Goal: Find specific page/section: Locate a particular part of the current website

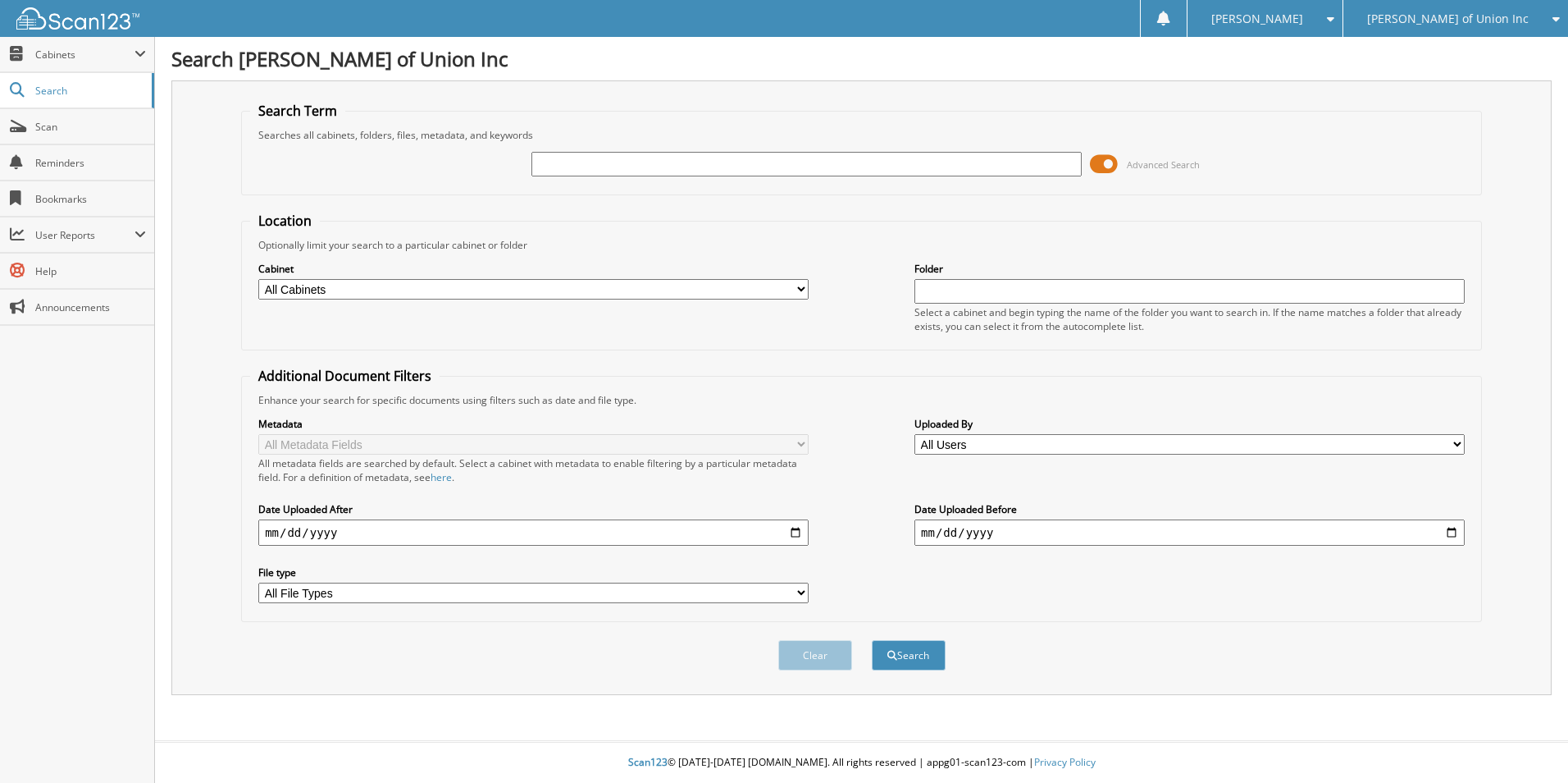
click at [554, 161] on input "text" at bounding box center [806, 164] width 550 height 25
type input "[US_VEHICLE_IDENTIFICATION_NUMBER]"
click at [872, 640] on button "Search" at bounding box center [908, 655] width 74 height 31
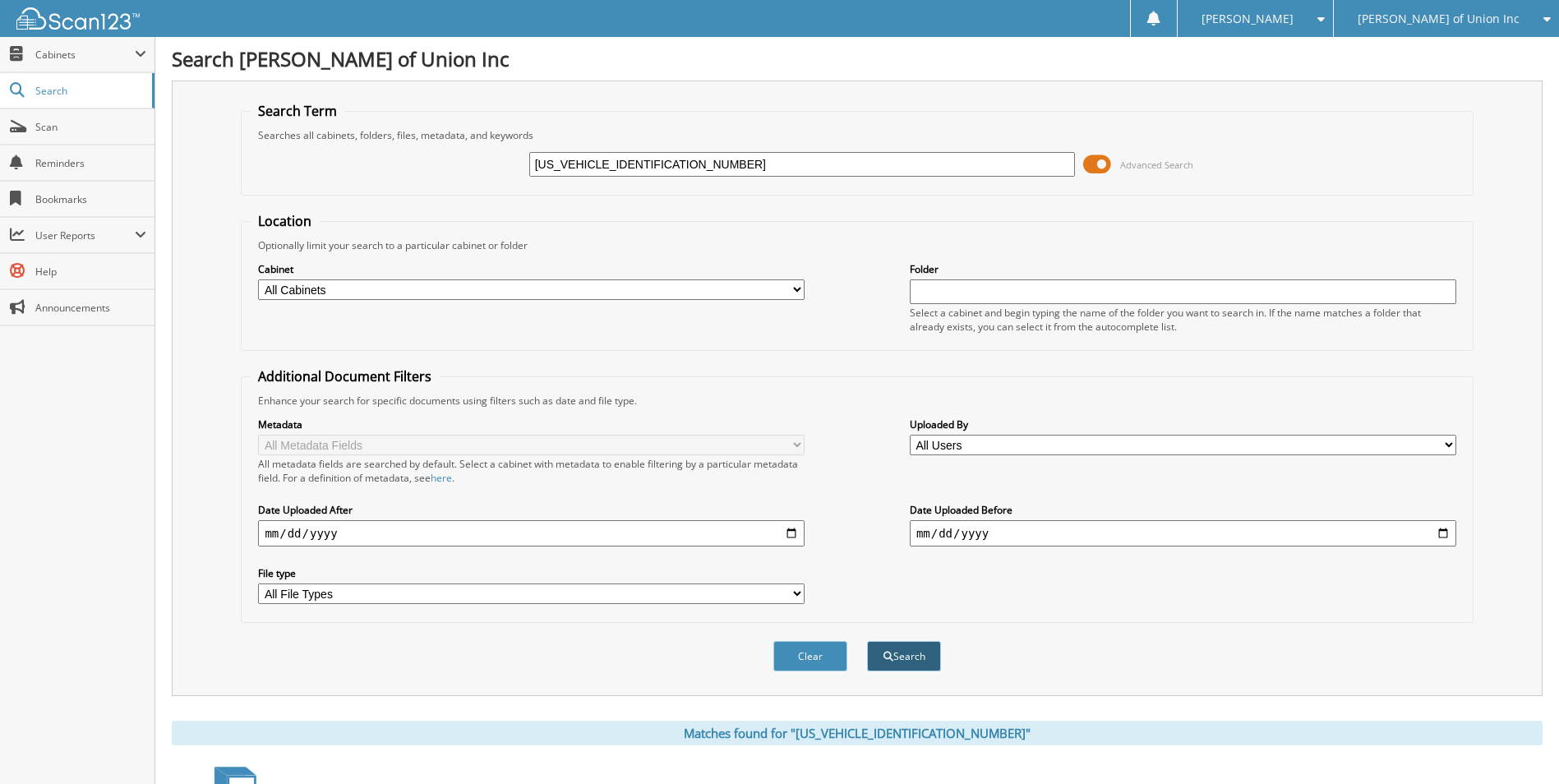
click at [910, 667] on button "Search" at bounding box center [904, 656] width 74 height 31
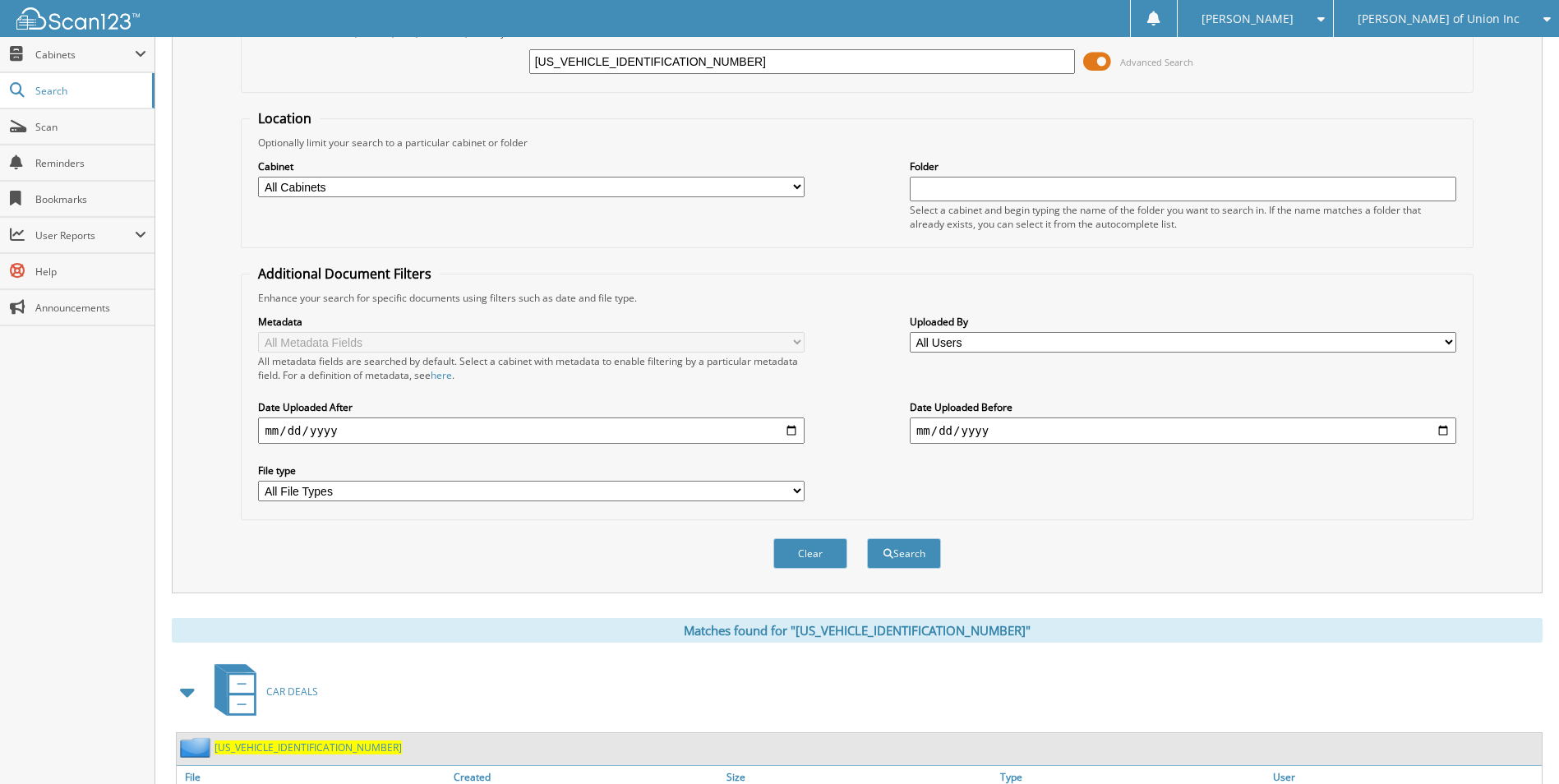
scroll to position [329, 0]
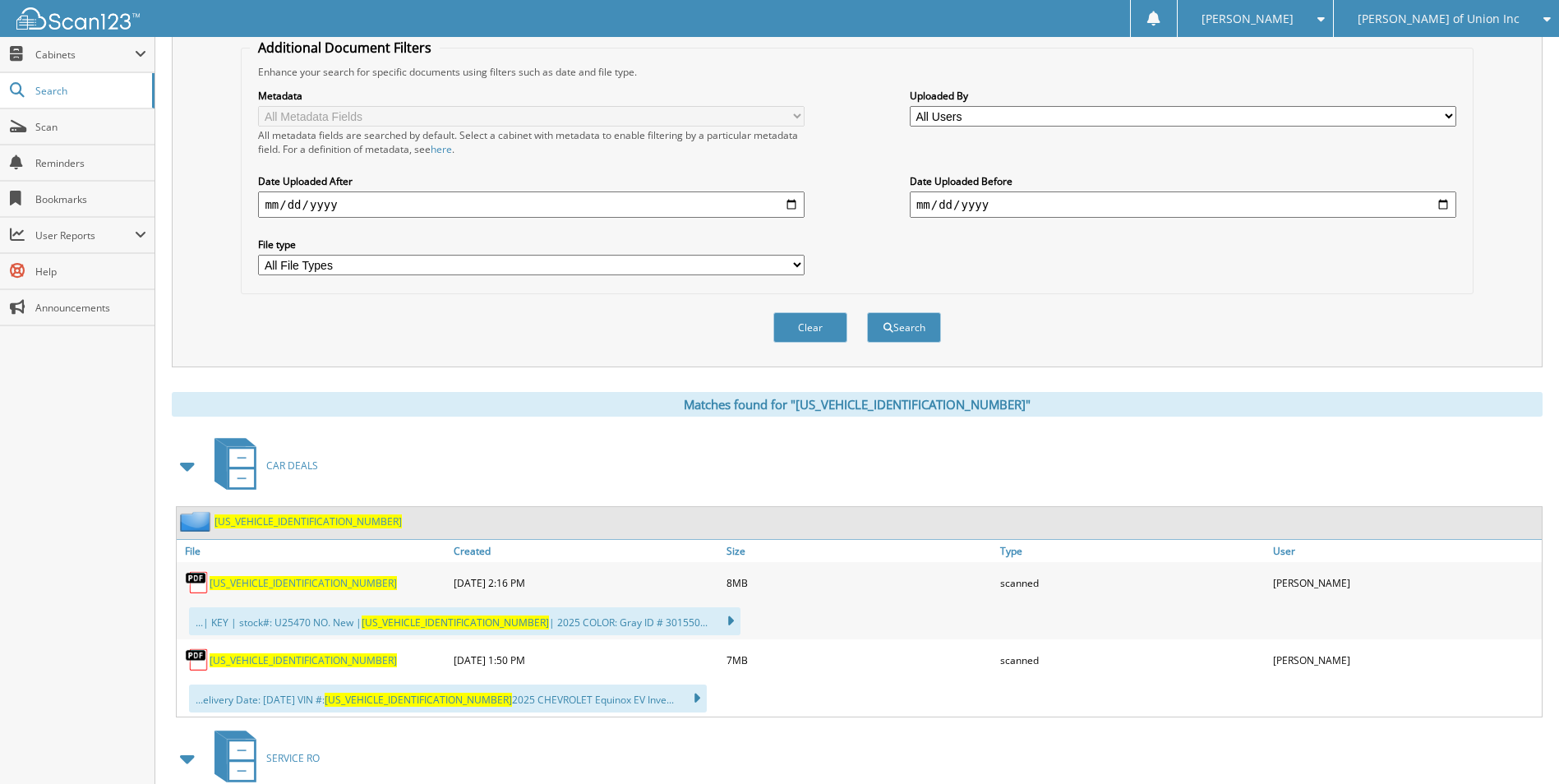
click at [281, 585] on span "3GN7DNRP0SS227546" at bounding box center [303, 583] width 188 height 14
click at [819, 327] on button "Clear" at bounding box center [810, 328] width 74 height 31
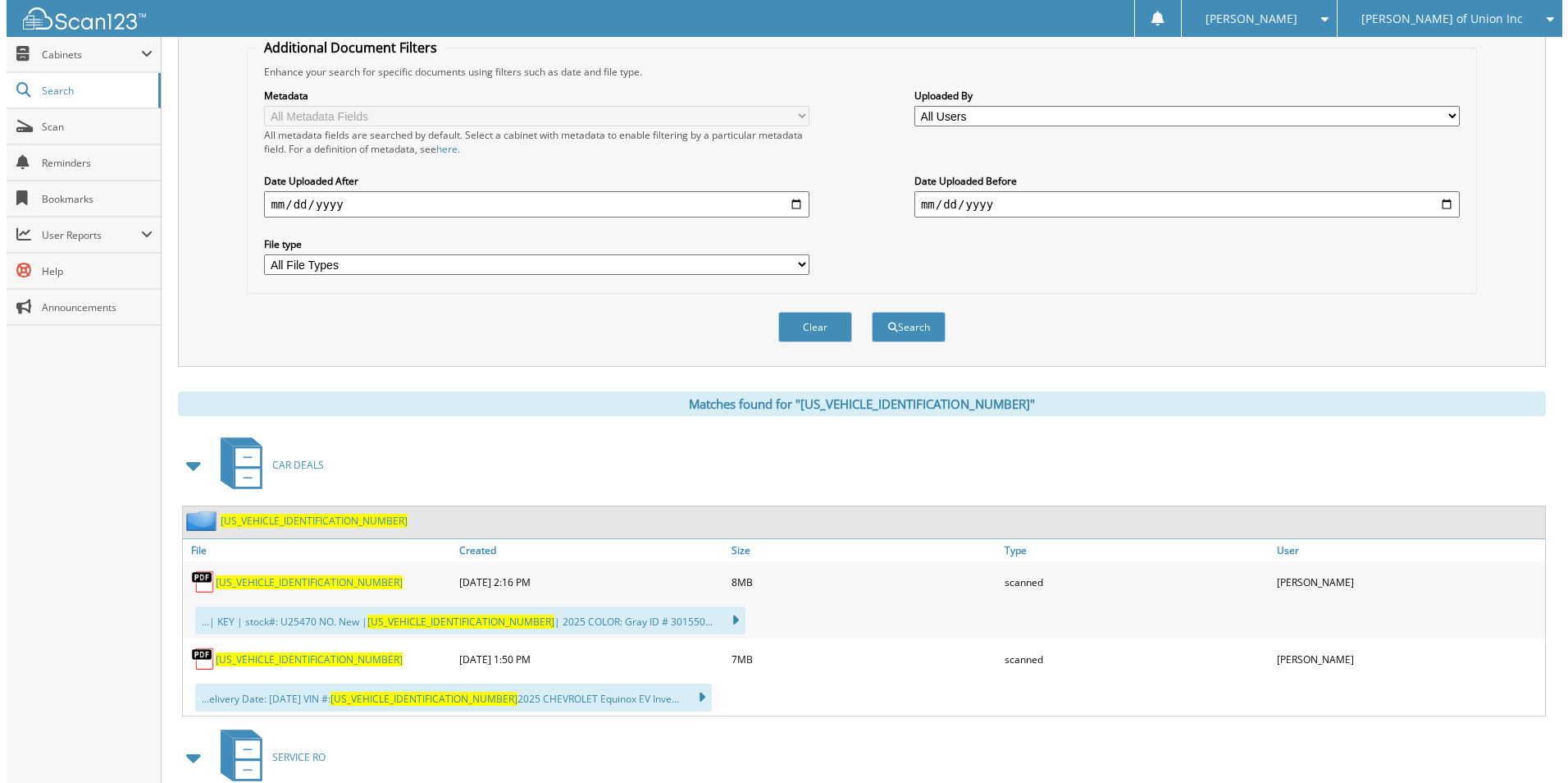
scroll to position [0, 0]
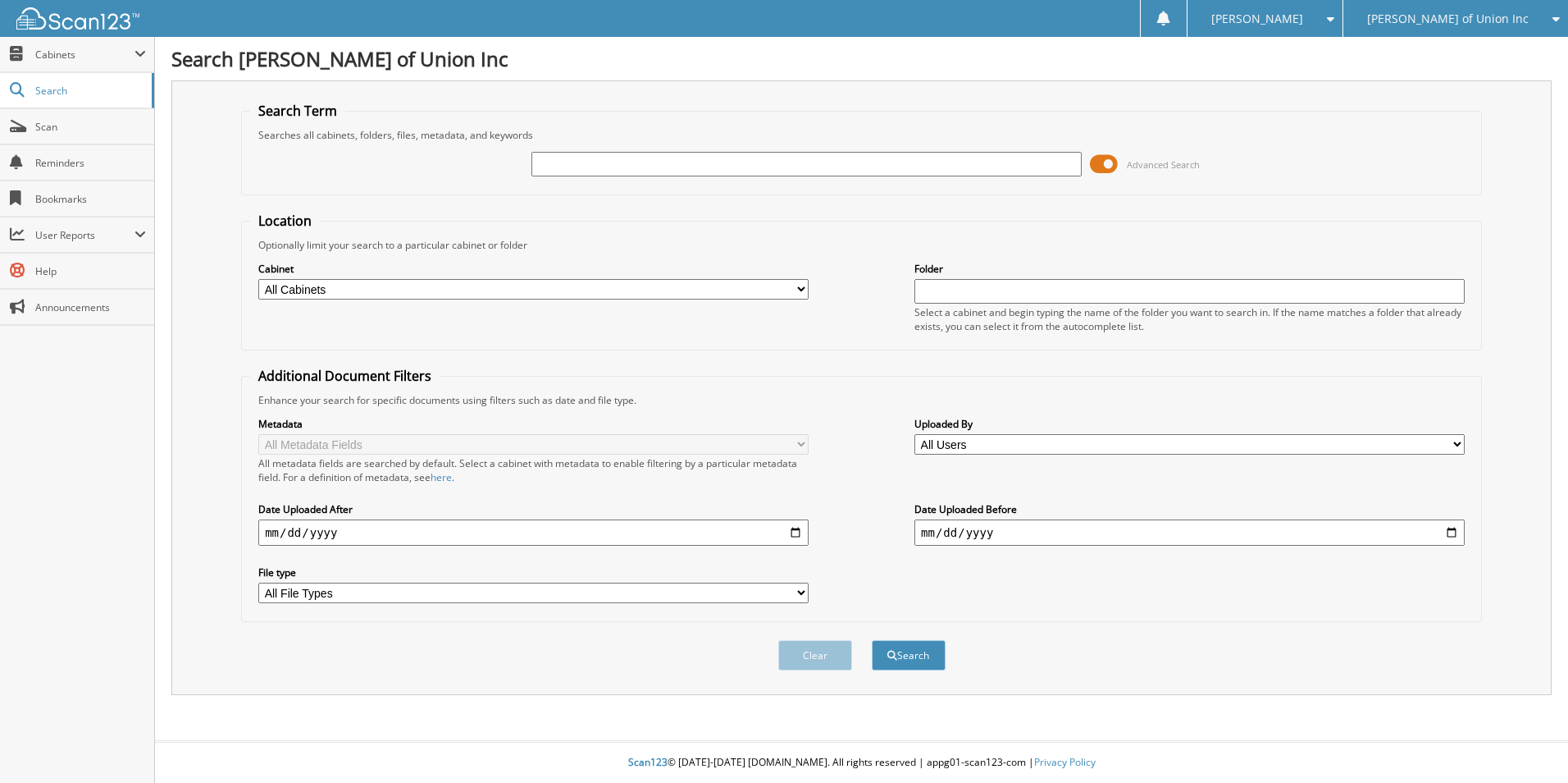
click at [953, 166] on input "text" at bounding box center [806, 164] width 550 height 25
paste input "[US_VEHICLE_IDENTIFICATION_NUMBER]"
type input "[US_VEHICLE_IDENTIFICATION_NUMBER]"
click at [936, 659] on button "Search" at bounding box center [908, 655] width 74 height 31
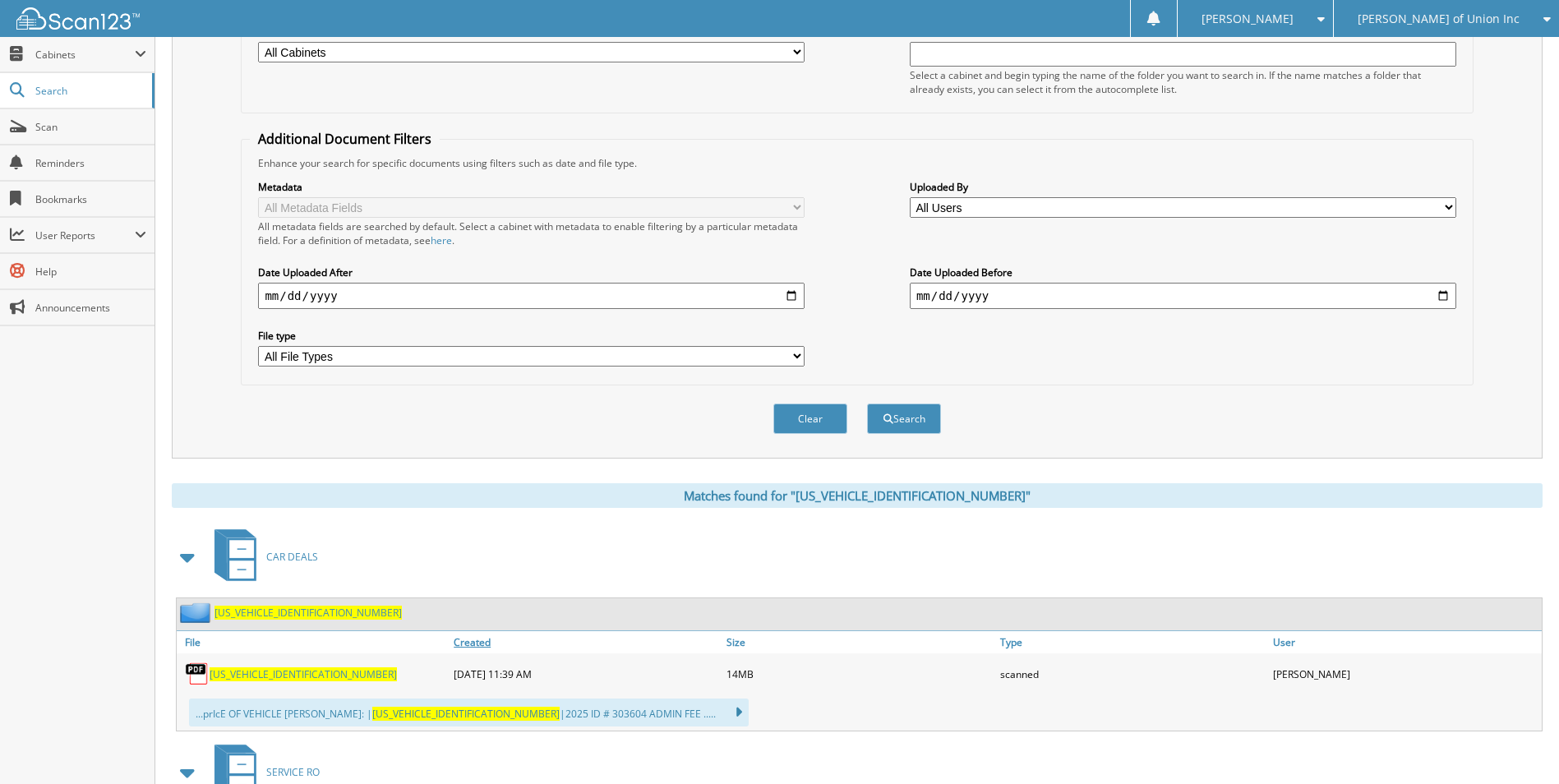
scroll to position [246, 0]
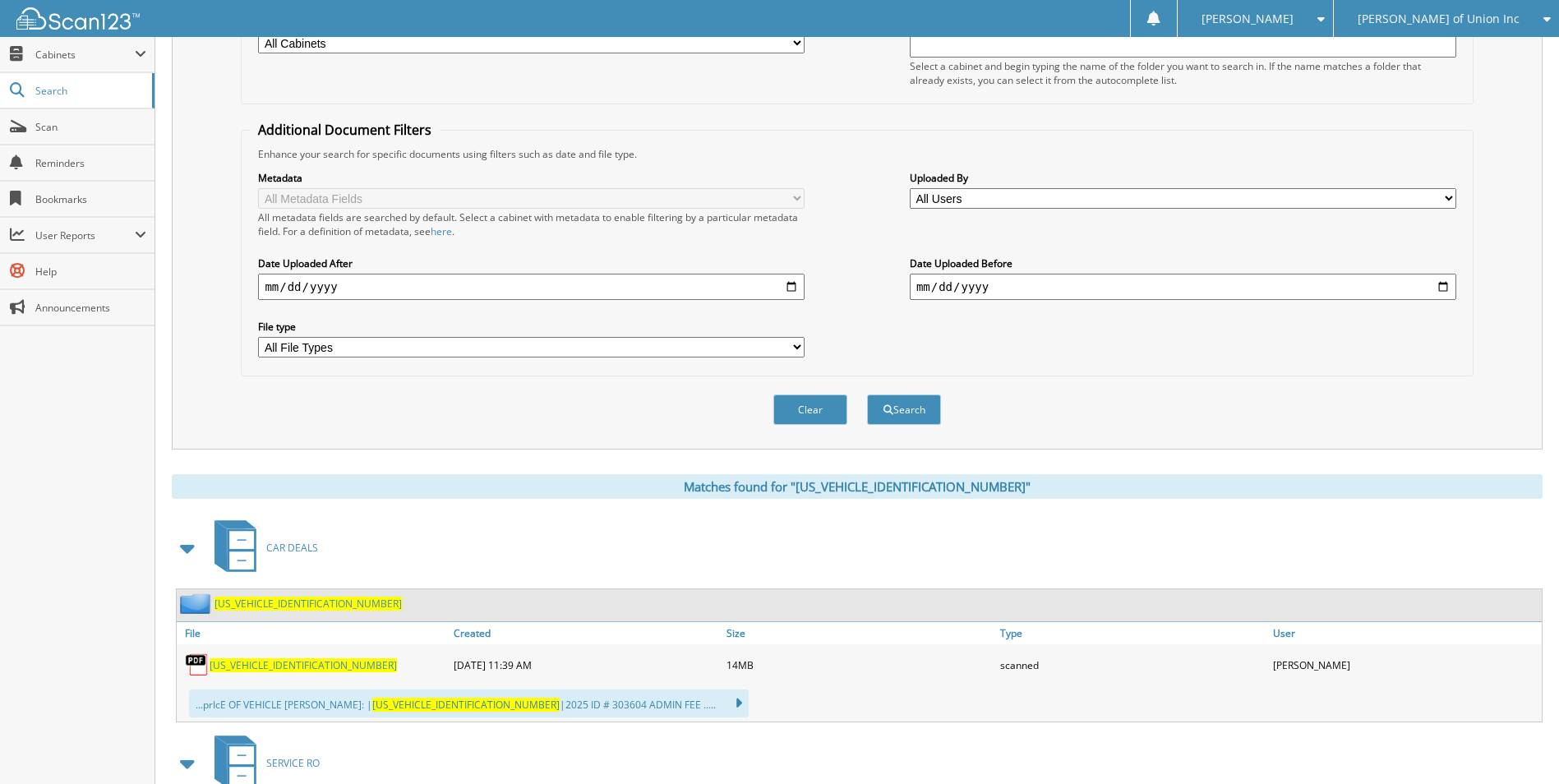
click at [260, 667] on span "3GCPKBEK2SG398342" at bounding box center [303, 665] width 188 height 14
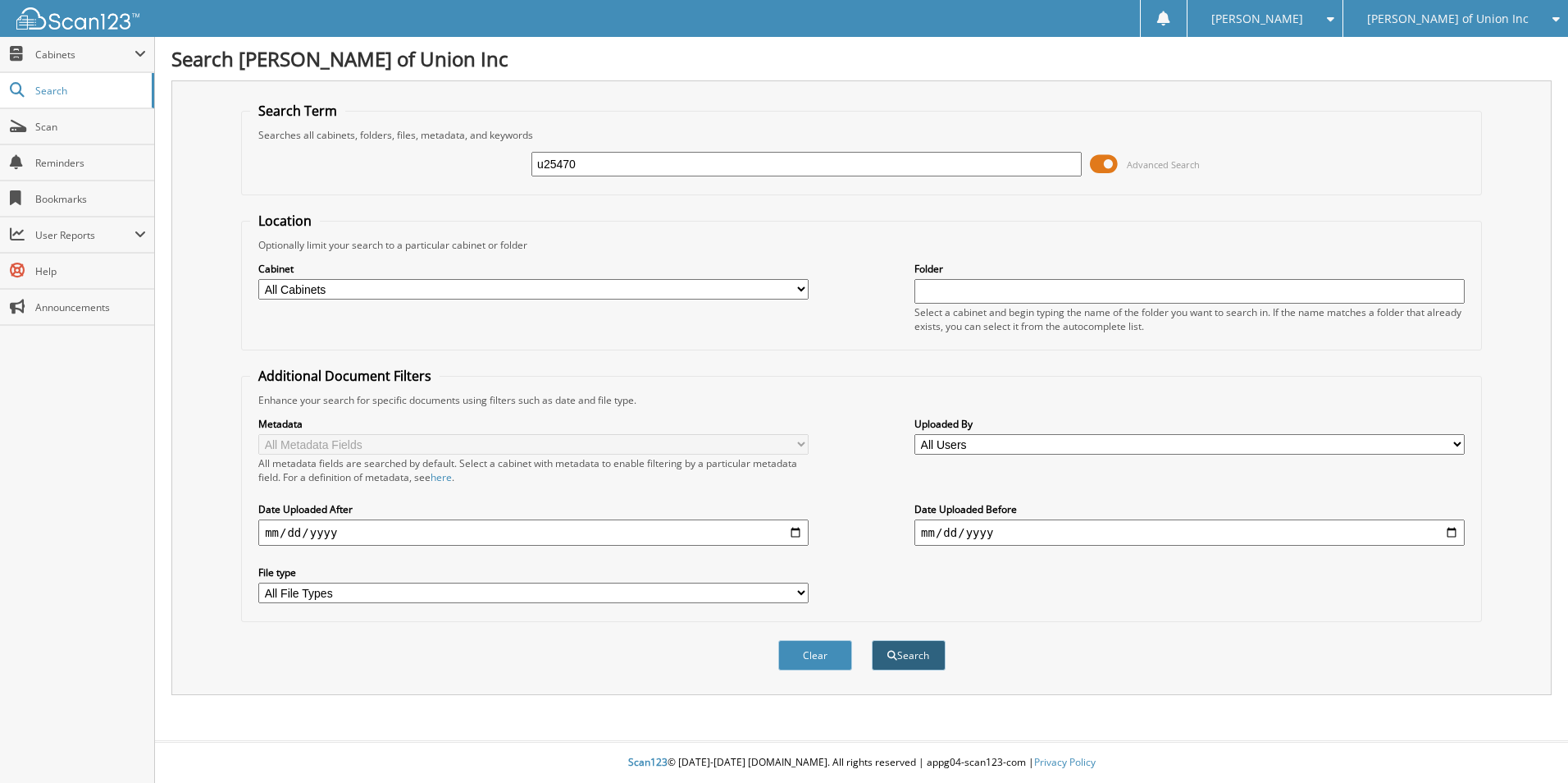
type input "u25470"
click at [922, 649] on button "Search" at bounding box center [908, 655] width 74 height 31
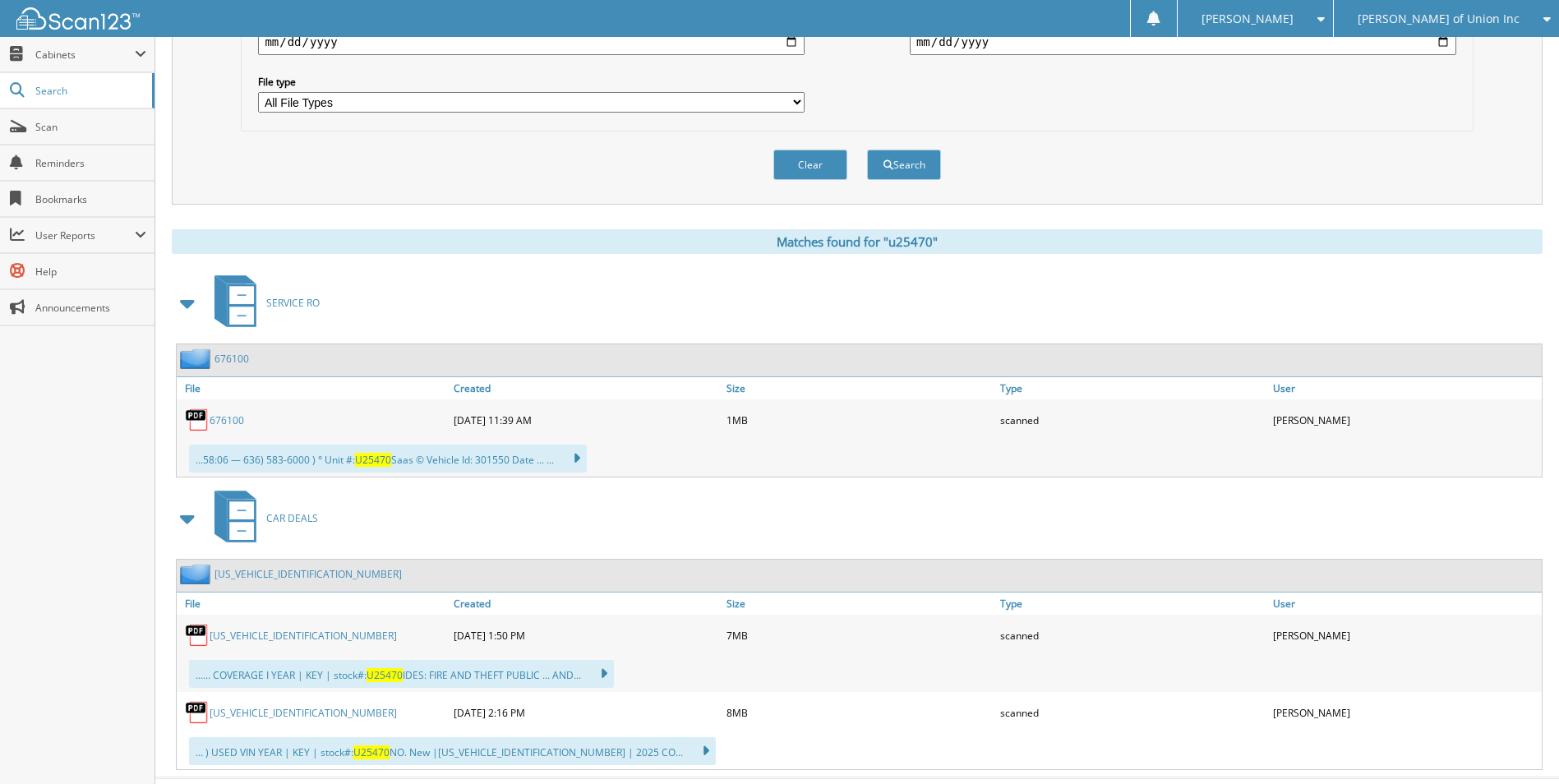
scroll to position [493, 0]
click at [287, 634] on link "3GN7DNRP0SS227546" at bounding box center [303, 634] width 188 height 14
click at [824, 168] on button "Clear" at bounding box center [810, 164] width 74 height 31
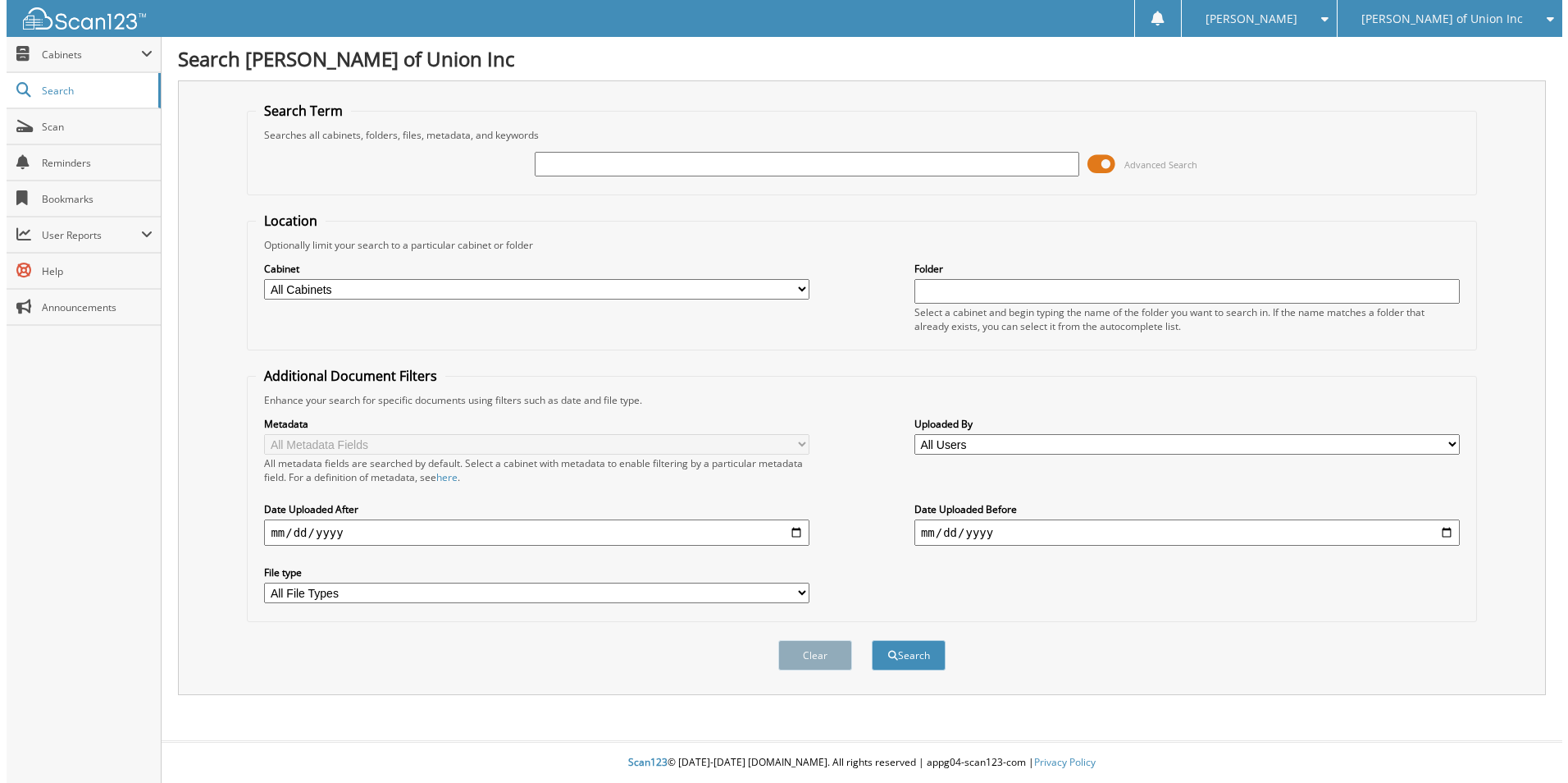
scroll to position [0, 0]
click at [831, 160] on input "text" at bounding box center [806, 164] width 550 height 25
paste input "2GC4KNEY0S1208524"
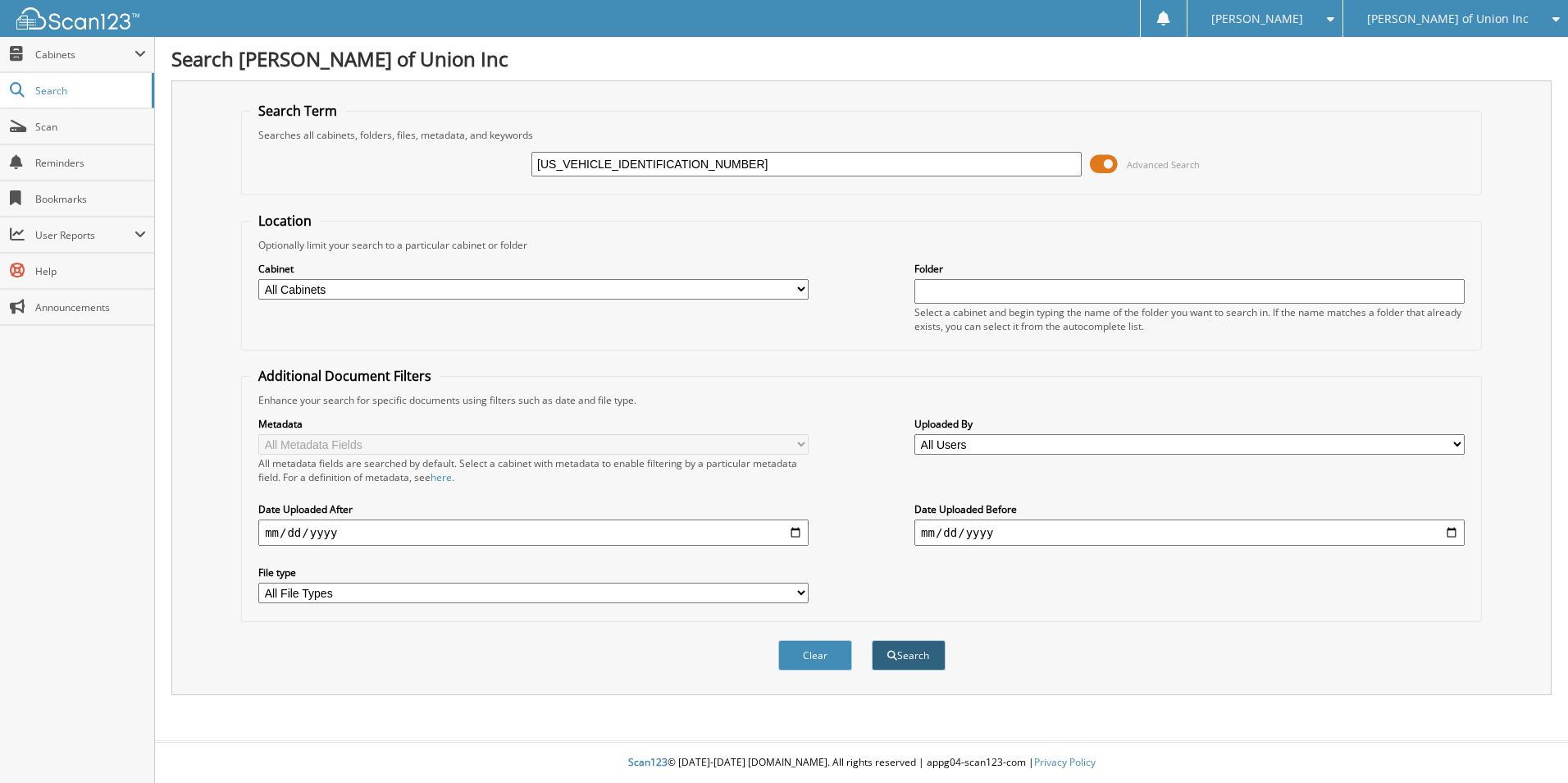
type input "2GC4KNEY0S1208524"
click at [888, 661] on button "Search" at bounding box center [908, 655] width 74 height 31
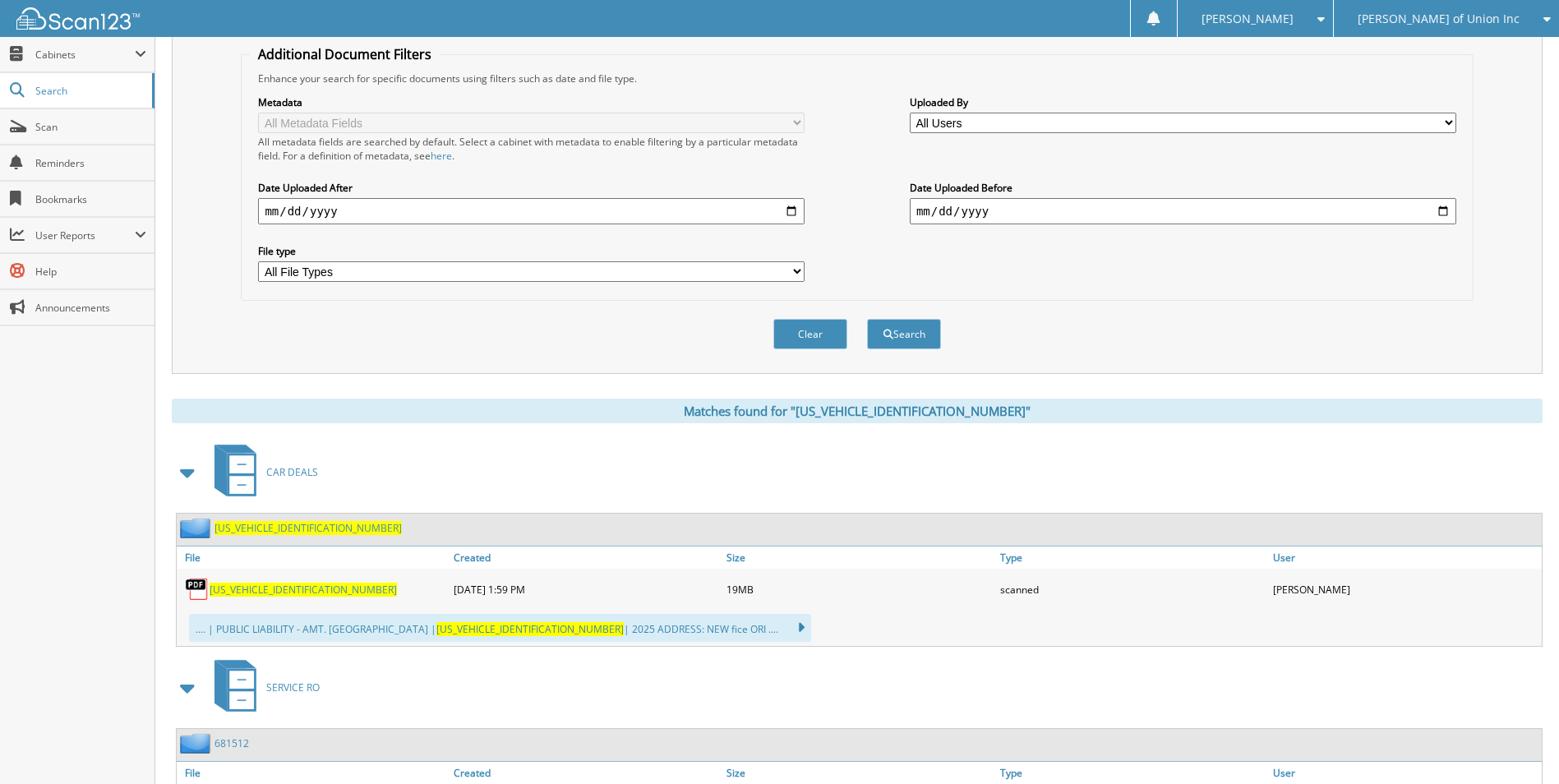
scroll to position [329, 0]
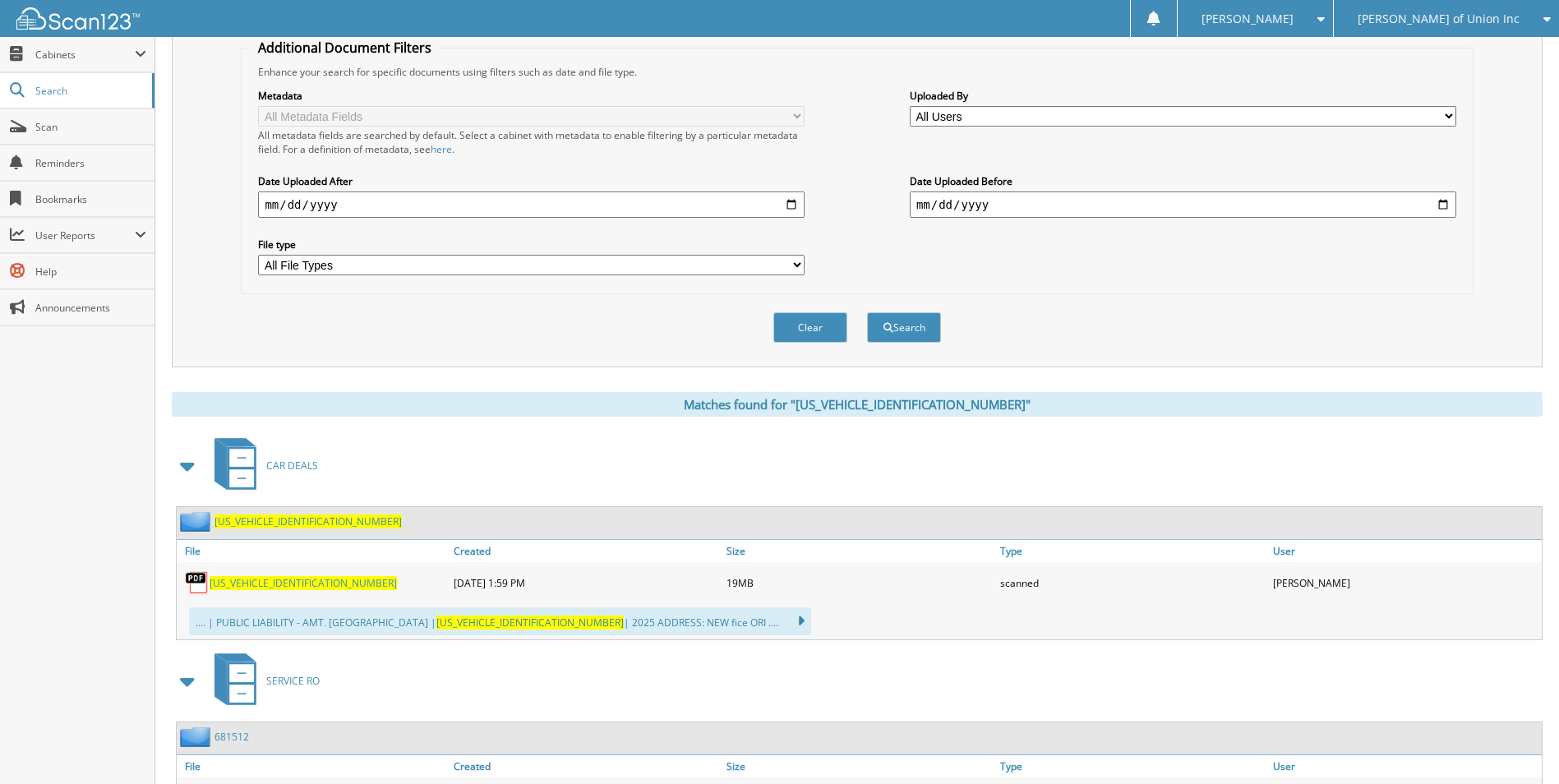
click at [292, 581] on span "2GC4KNEY0S1208524" at bounding box center [303, 583] width 188 height 14
click at [828, 330] on button "Clear" at bounding box center [810, 328] width 74 height 31
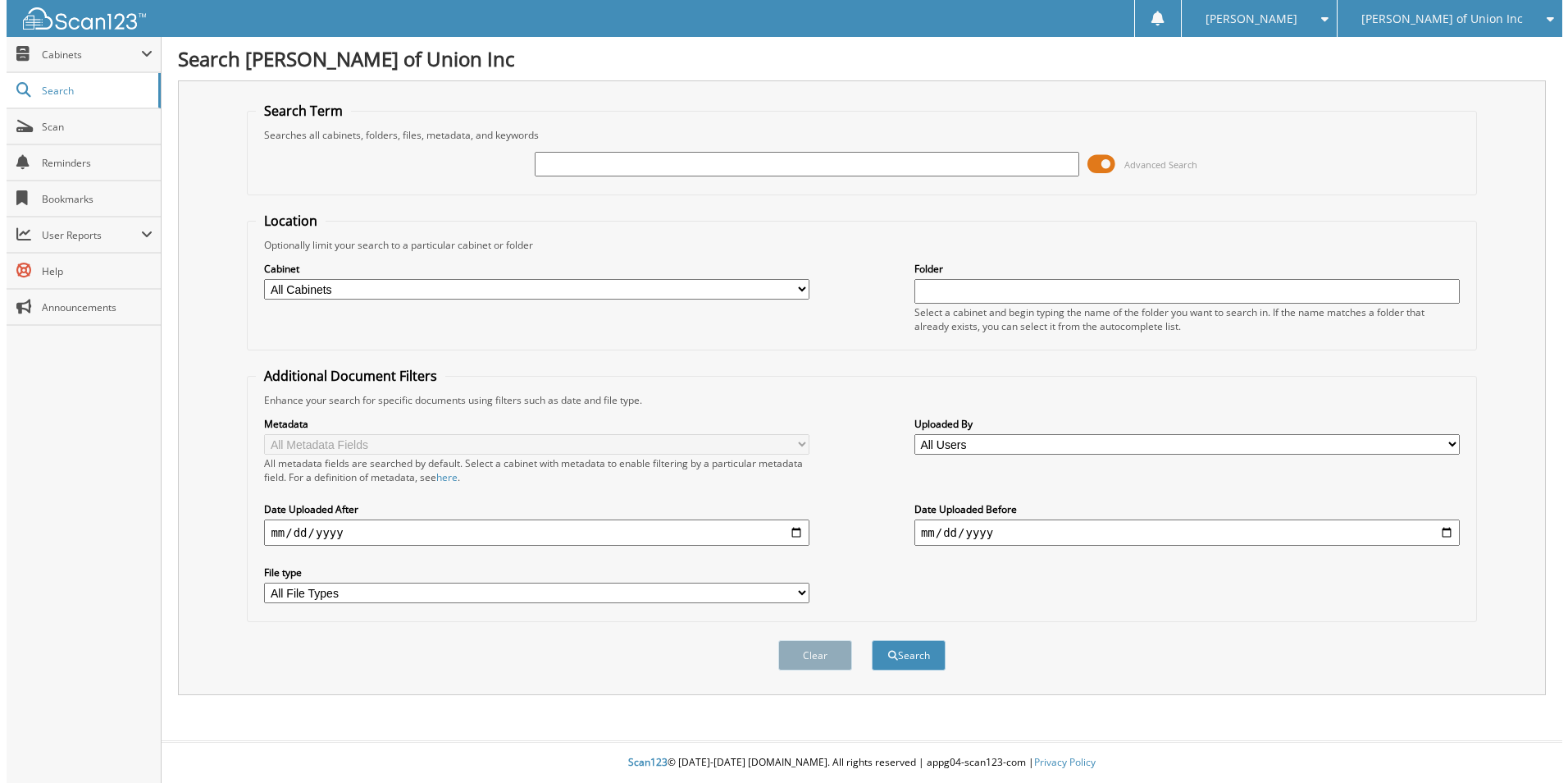
scroll to position [0, 0]
click at [730, 168] on input "text" at bounding box center [806, 164] width 550 height 25
click at [700, 166] on input "text" at bounding box center [806, 164] width 550 height 25
paste input "[US_VEHICLE_IDENTIFICATION_NUMBER]"
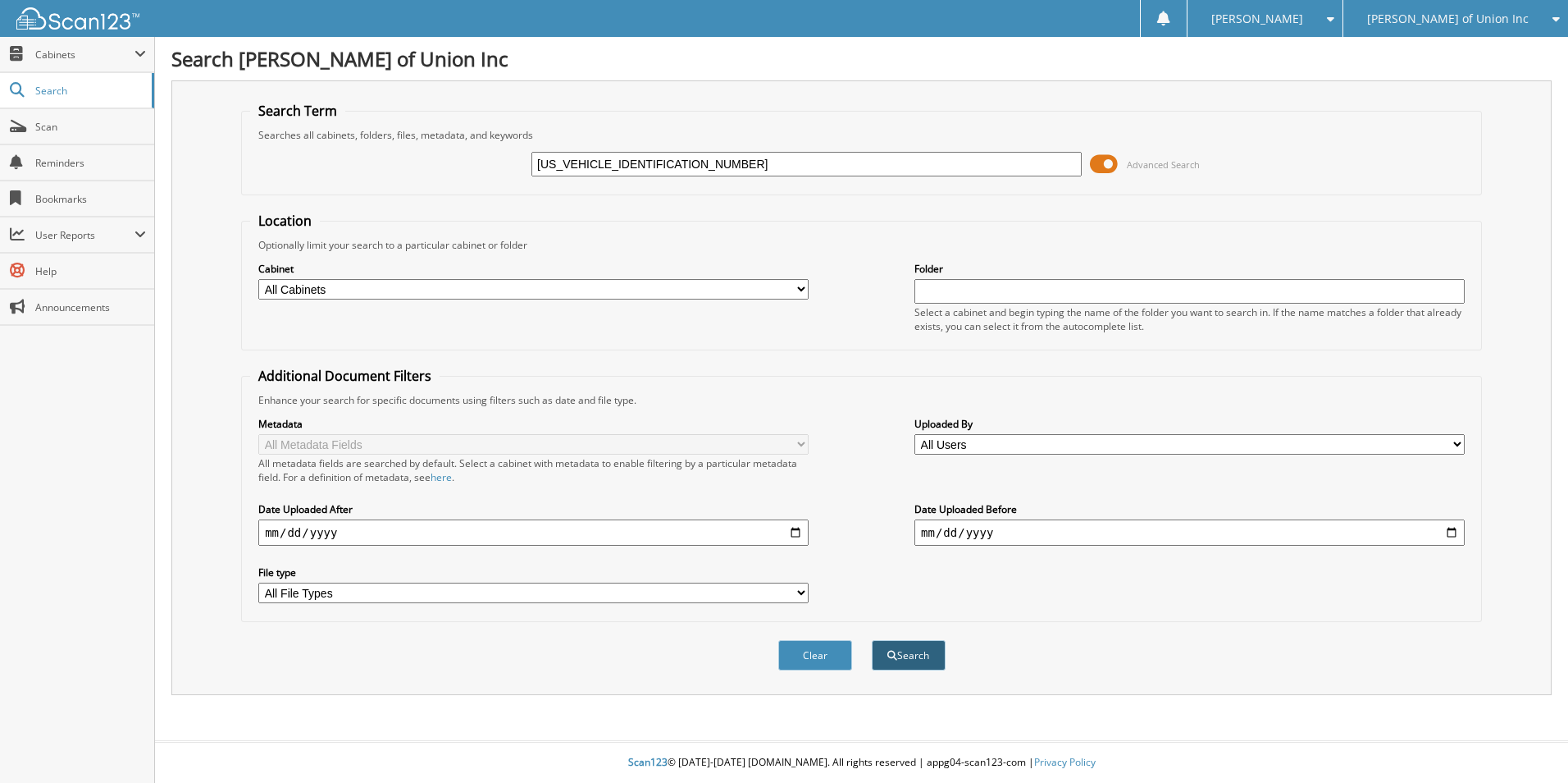
type input "[US_VEHICLE_IDENTIFICATION_NUMBER]"
click at [930, 661] on button "Search" at bounding box center [908, 655] width 74 height 31
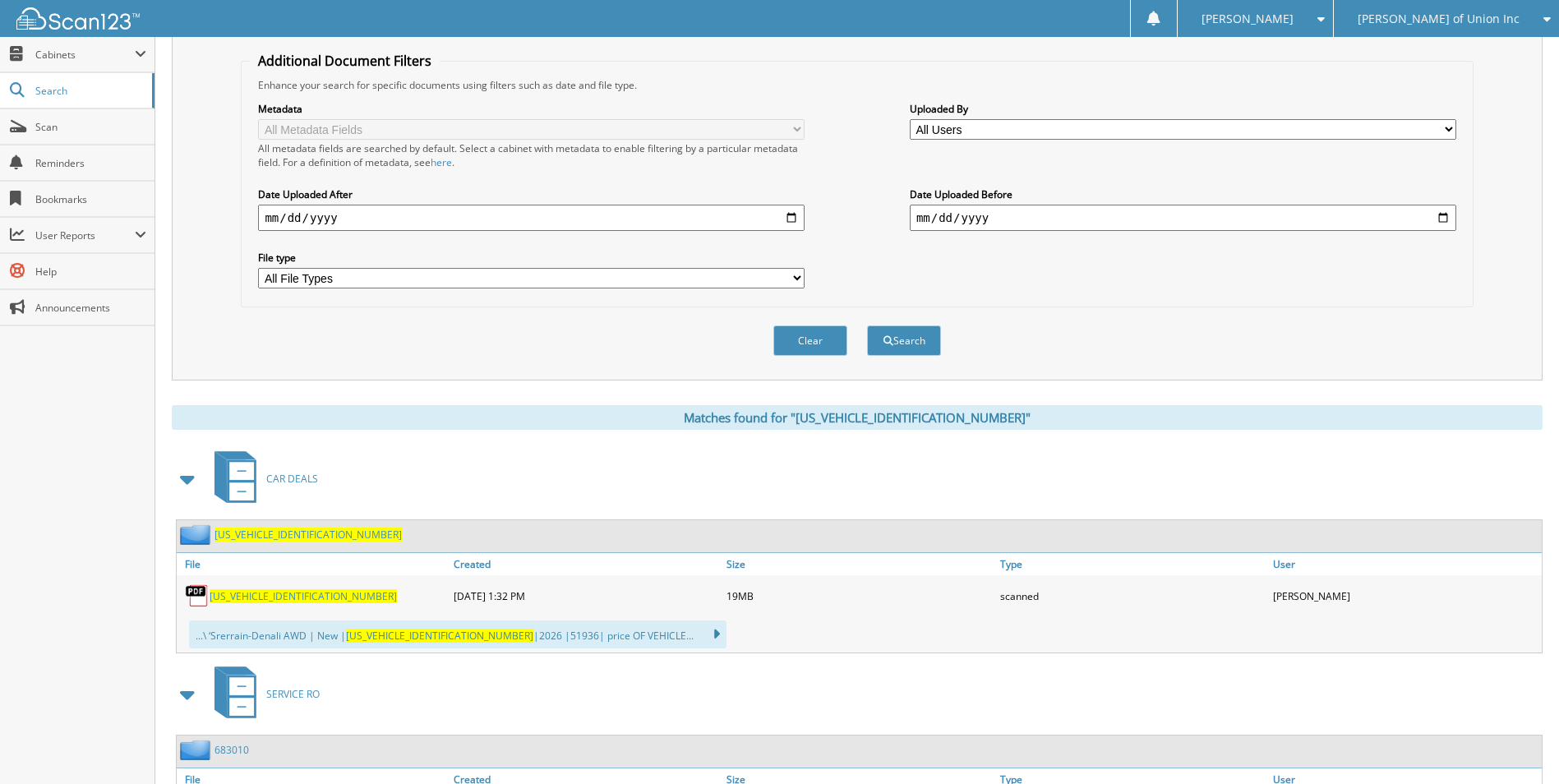
scroll to position [329, 0]
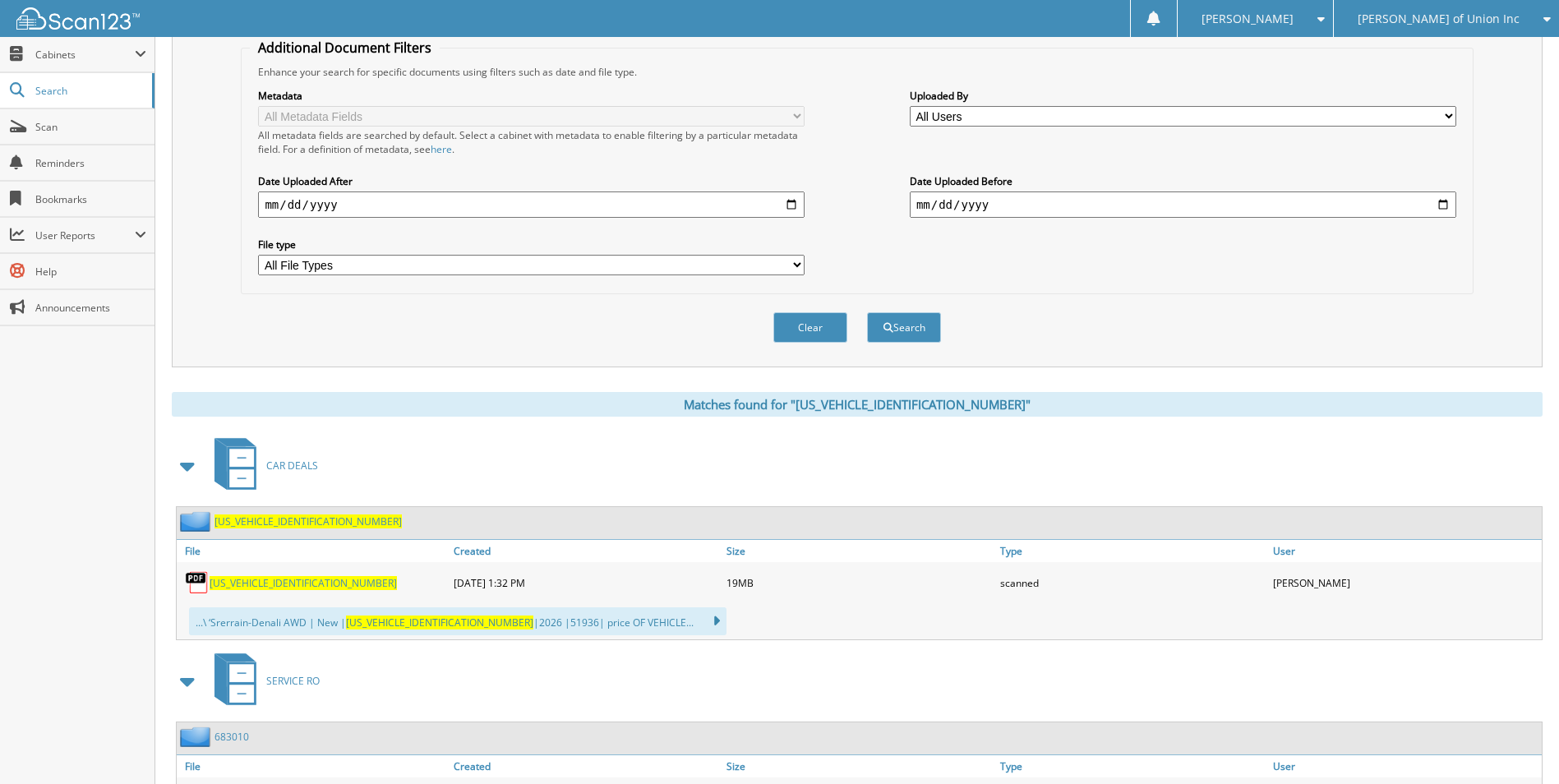
click at [290, 583] on span "[US_VEHICLE_IDENTIFICATION_NUMBER]" at bounding box center [303, 583] width 188 height 14
